Goal: Task Accomplishment & Management: Manage account settings

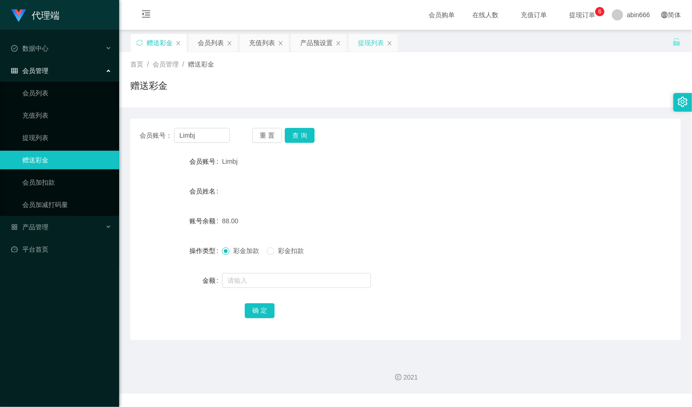
click at [366, 49] on div "提现列表" at bounding box center [371, 43] width 26 height 18
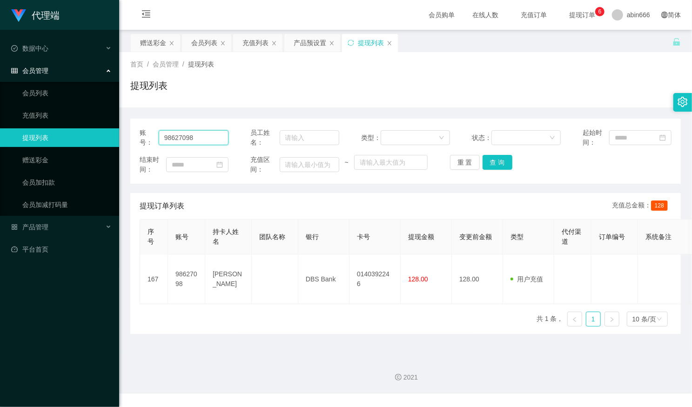
drag, startPoint x: 213, startPoint y: 139, endPoint x: 141, endPoint y: 141, distance: 72.2
click at [138, 141] on div "账号： 98627098 员工姓名： 类型： 状态： 起始时间： 结束时间： 充值区间： ~ 重 置 查 询" at bounding box center [405, 151] width 551 height 65
paste input "Limbj"
type input "Limbj"
click at [497, 161] on button "查 询" at bounding box center [498, 162] width 30 height 15
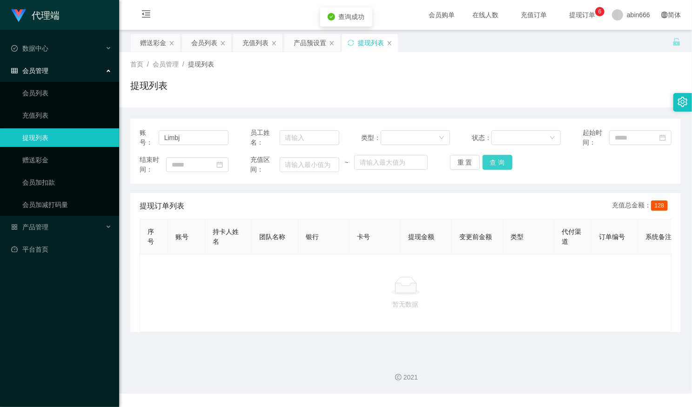
click at [497, 161] on button "查 询" at bounding box center [498, 162] width 30 height 15
click at [145, 42] on div "赠送彩金" at bounding box center [153, 43] width 26 height 18
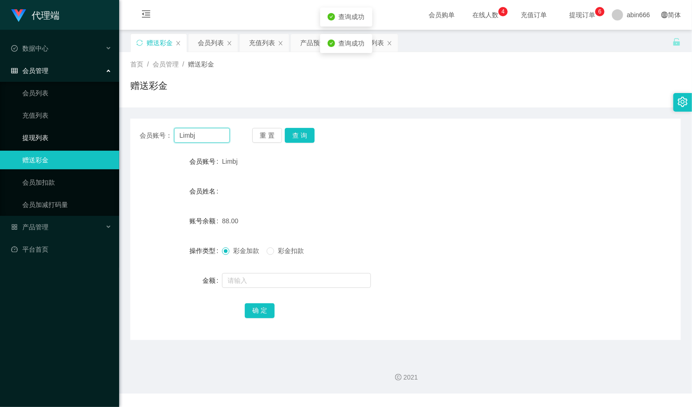
drag, startPoint x: 207, startPoint y: 134, endPoint x: 180, endPoint y: 135, distance: 27.5
click at [122, 141] on main "关闭左侧 关闭右侧 关闭其它 刷新页面 赠送彩金 会员列表 充值列表 产品预设置 提现列表 首页 / 会员管理 / 赠送彩金 / 赠送彩金 会员账号： Lim…" at bounding box center [405, 190] width 573 height 321
click at [299, 131] on button "查 询" at bounding box center [300, 135] width 30 height 15
click at [369, 47] on div "提现列表" at bounding box center [371, 43] width 26 height 18
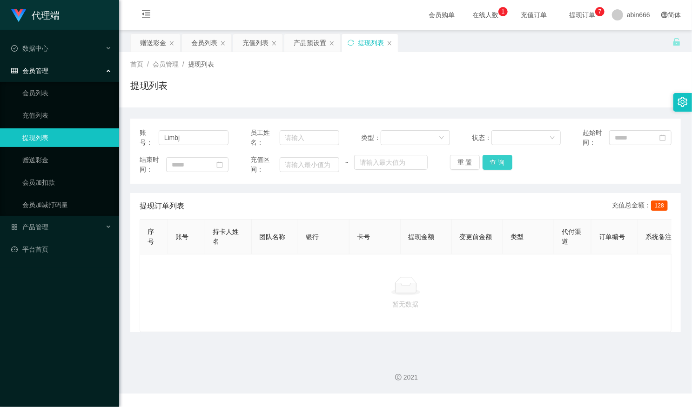
click at [499, 164] on button "查 询" at bounding box center [498, 162] width 30 height 15
click at [497, 163] on button "查 询" at bounding box center [498, 162] width 30 height 15
drag, startPoint x: 195, startPoint y: 132, endPoint x: 120, endPoint y: 140, distance: 74.8
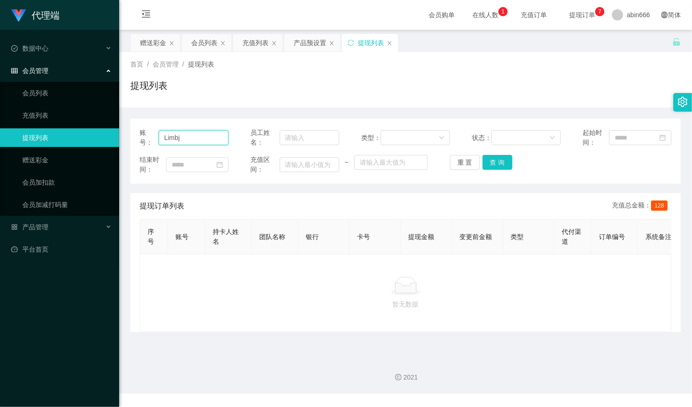
click at [120, 140] on main "关闭左侧 关闭右侧 关闭其它 刷新页面 赠送彩金 会员列表 充值列表 产品预设置 提现列表 首页 / 会员管理 / 提现列表 / 提现列表 账号： Limbj…" at bounding box center [405, 190] width 573 height 321
click at [203, 51] on div "会员列表" at bounding box center [204, 43] width 26 height 18
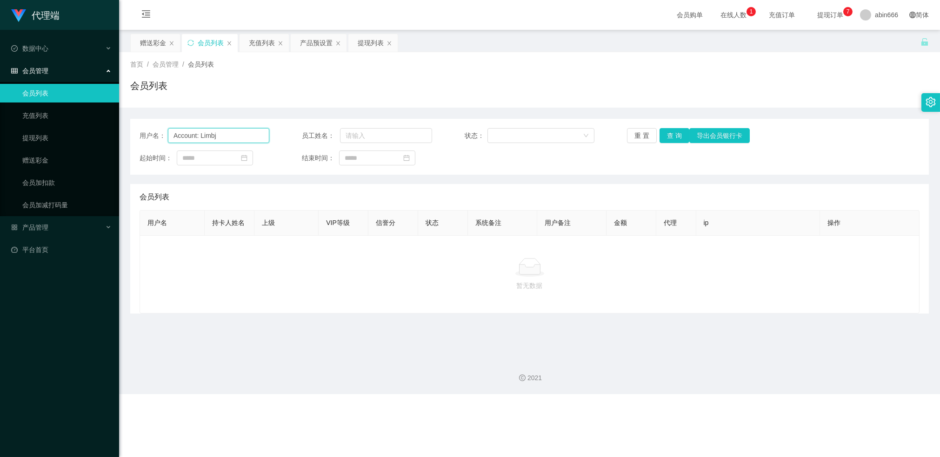
drag, startPoint x: 245, startPoint y: 138, endPoint x: 282, endPoint y: 142, distance: 37.0
click at [120, 141] on main "关闭左侧 关闭右侧 关闭其它 刷新页面 赠送彩金 会员列表 充值列表 产品预设置 提现列表 首页 / 会员管理 / 会员列表 / 会员列表 用户名： Acco…" at bounding box center [529, 190] width 821 height 321
paste input "text"
type input "Limbj"
click at [673, 135] on button "查 询" at bounding box center [675, 135] width 30 height 15
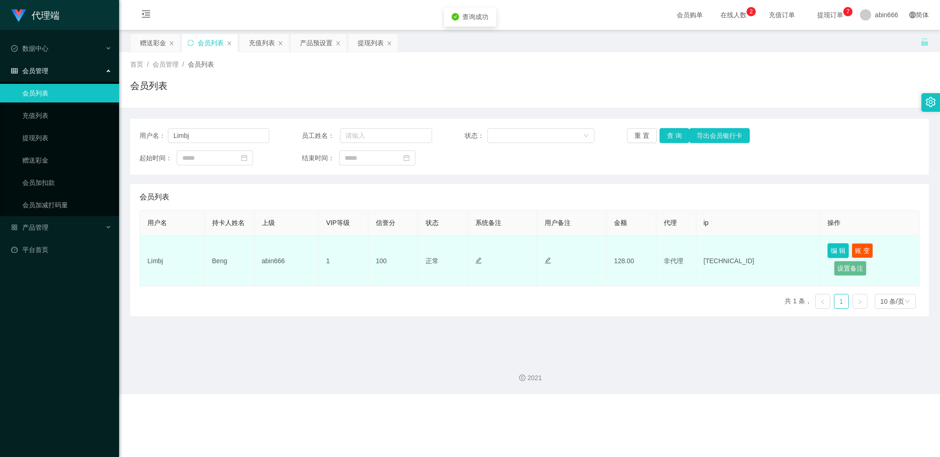
click at [692, 252] on button "编 辑" at bounding box center [838, 250] width 21 height 15
type input "Limbj"
type input "Beng"
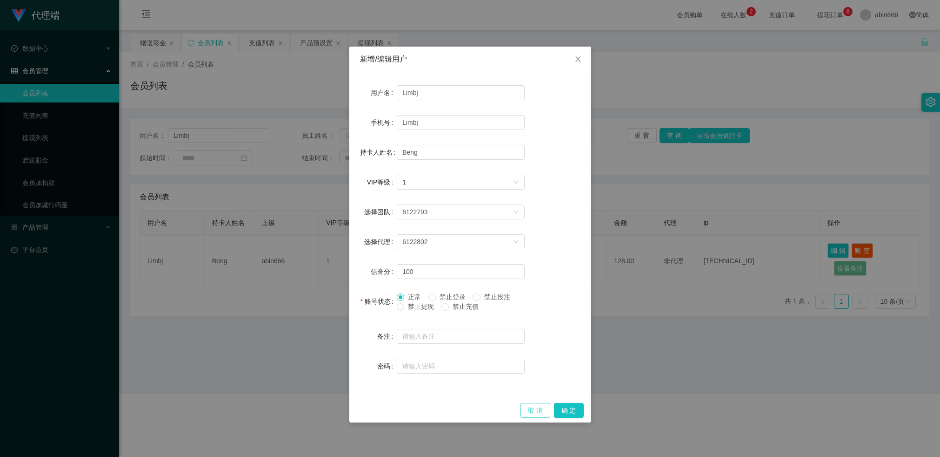
click at [532, 407] on button "取 消" at bounding box center [536, 410] width 30 height 15
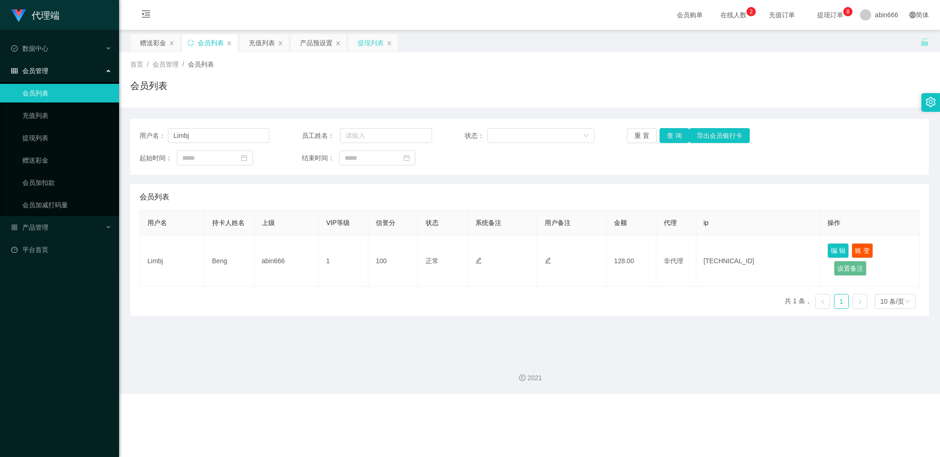
click at [366, 43] on div "提现列表" at bounding box center [371, 43] width 26 height 18
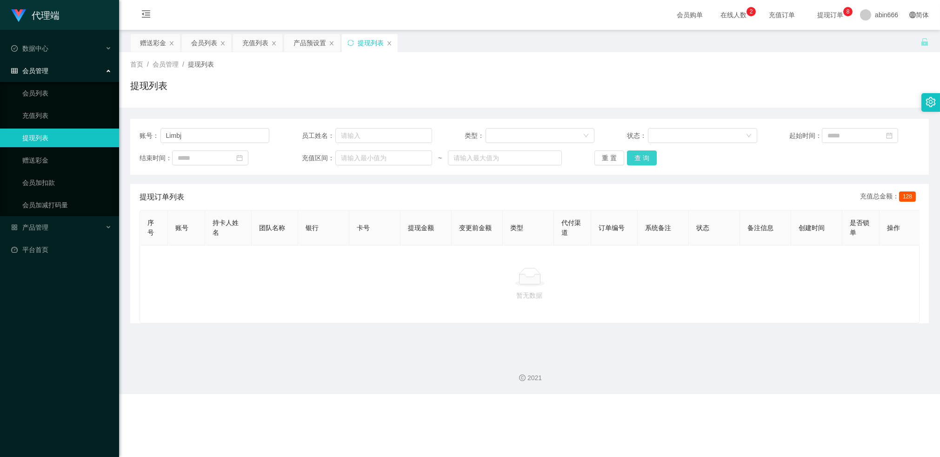
click at [643, 159] on button "查 询" at bounding box center [642, 157] width 30 height 15
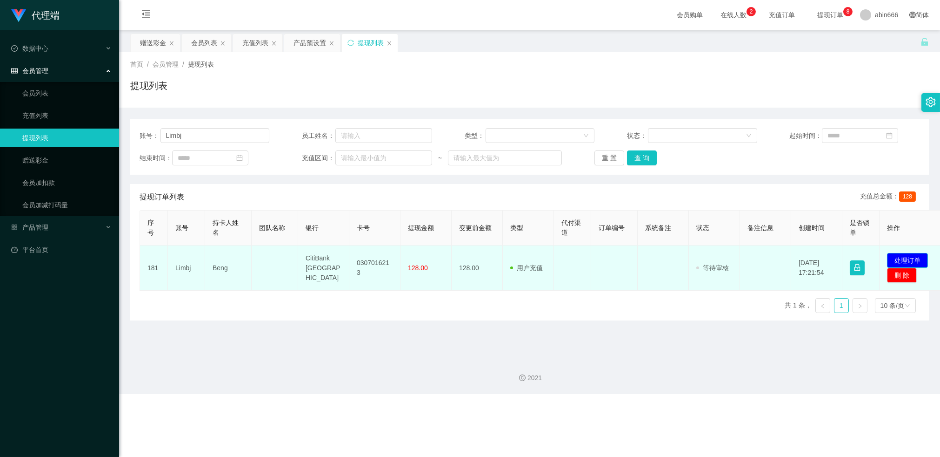
click at [692, 259] on button "处理订单" at bounding box center [907, 260] width 41 height 15
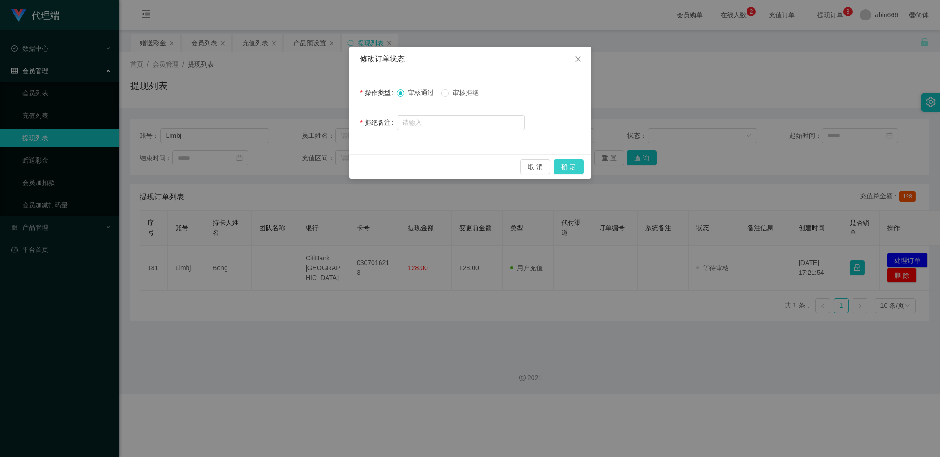
click at [582, 170] on button "确 定" at bounding box center [569, 166] width 30 height 15
